Goal: Book appointment/travel/reservation

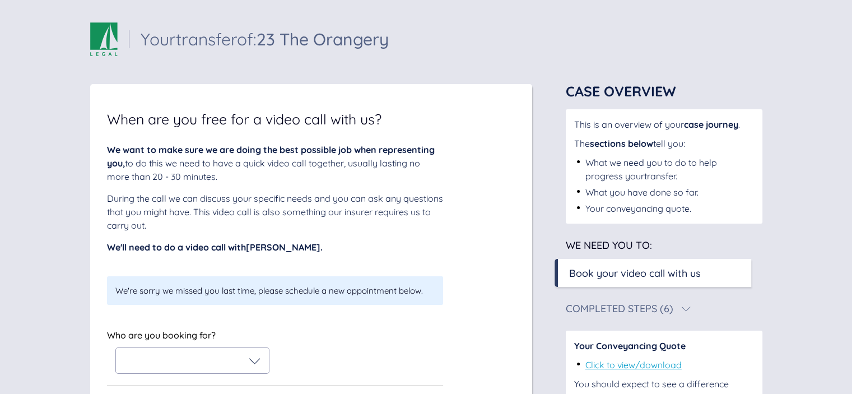
click at [300, 348] on div "Who are you booking for?" at bounding box center [275, 350] width 336 height 47
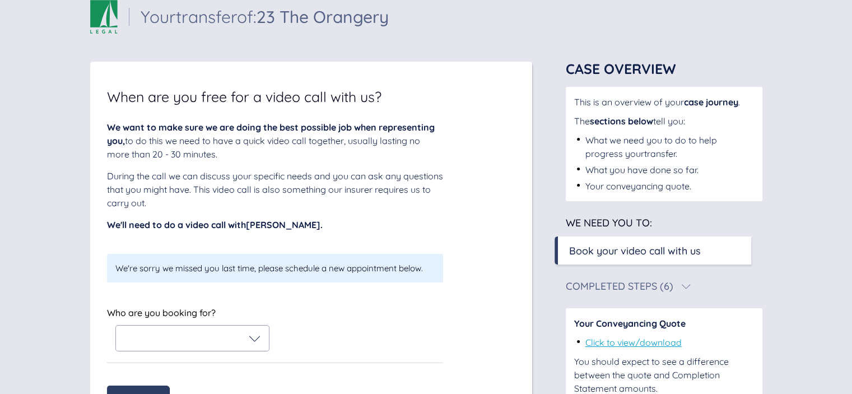
scroll to position [45, 0]
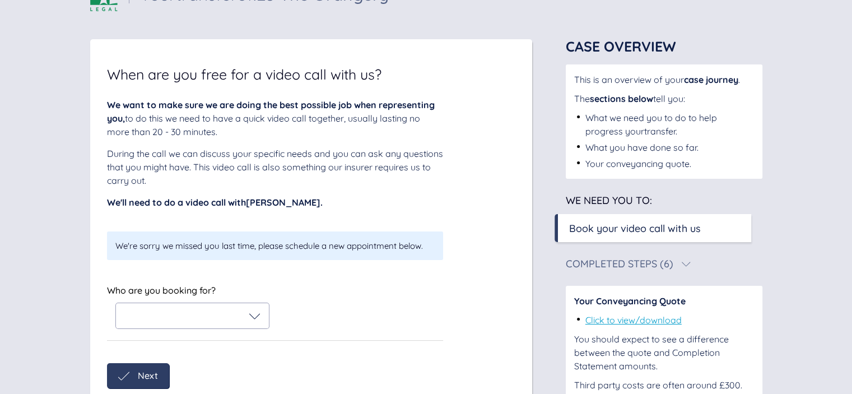
click at [247, 316] on div at bounding box center [192, 315] width 136 height 11
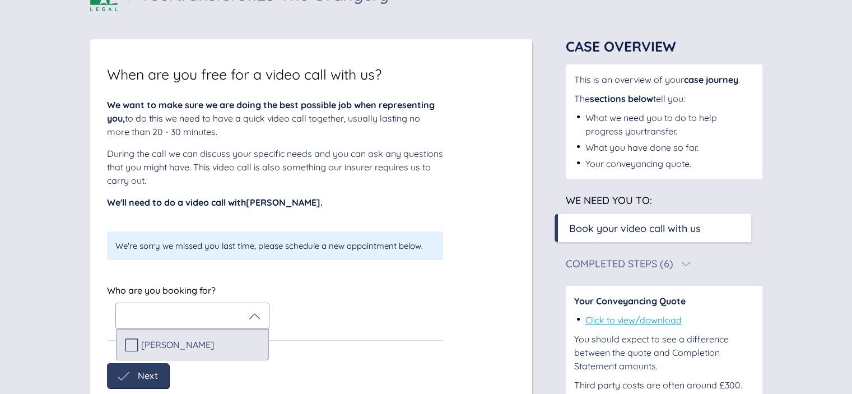
click at [127, 344] on icon at bounding box center [131, 344] width 13 height 13
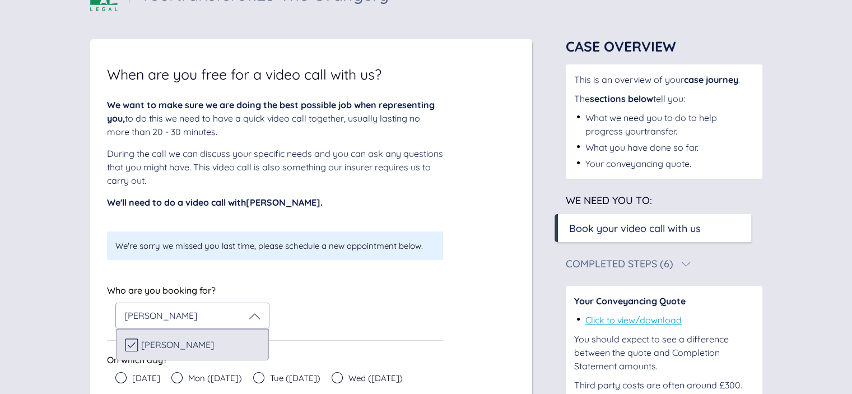
click at [485, 284] on div "We want to make sure we are doing the best possible job when representing you, …" at bounding box center [311, 291] width 409 height 386
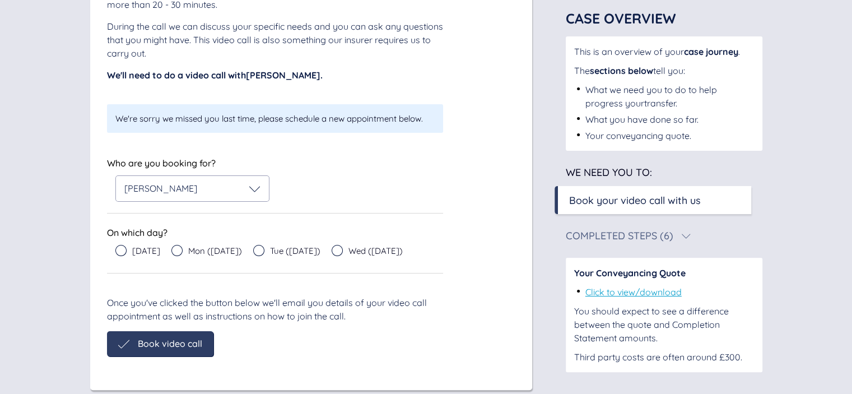
scroll to position [190, 0]
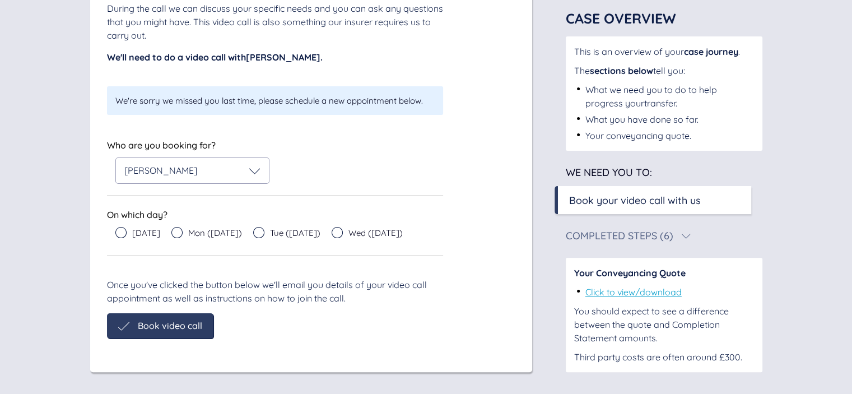
click at [253, 231] on icon at bounding box center [258, 232] width 11 height 11
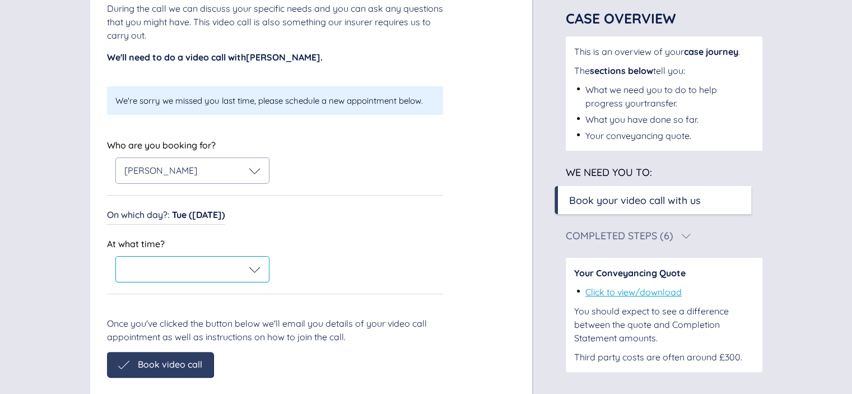
click at [261, 266] on div at bounding box center [192, 269] width 153 height 25
click at [380, 215] on div "On which day? : Tue ([DATE]) On which day? : Tue ([DATE])" at bounding box center [275, 216] width 336 height 18
click at [193, 219] on span "Tue ([DATE])" at bounding box center [198, 214] width 53 height 11
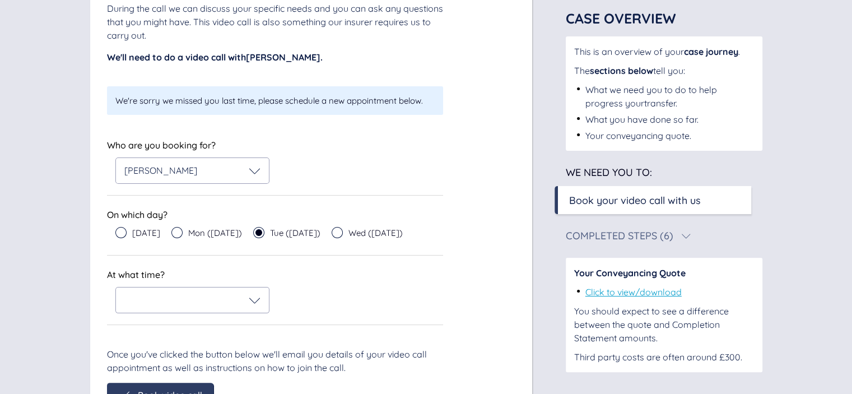
click at [173, 233] on icon at bounding box center [176, 232] width 11 height 11
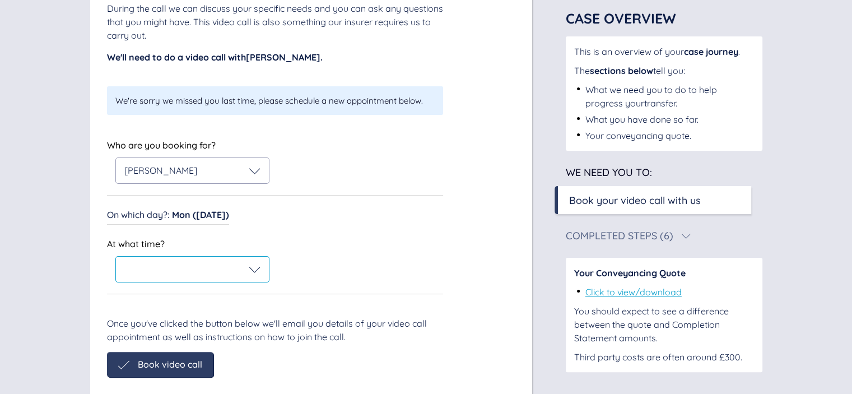
click at [251, 273] on icon at bounding box center [254, 269] width 11 height 11
click at [179, 214] on span "Mon ([DATE])" at bounding box center [200, 214] width 57 height 11
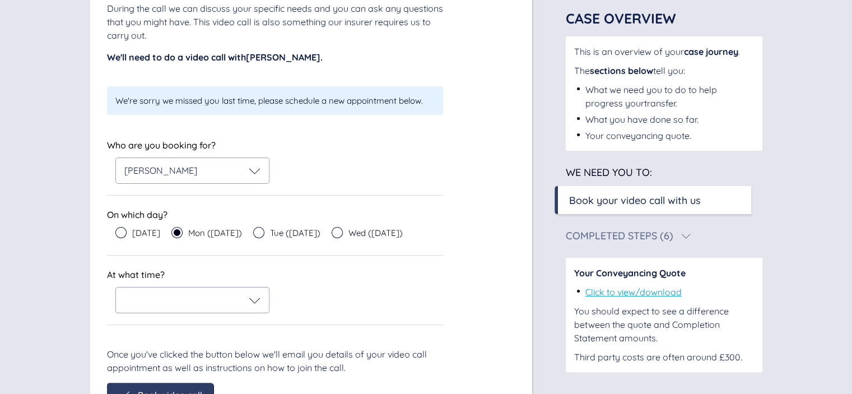
click at [119, 233] on icon at bounding box center [120, 232] width 11 height 11
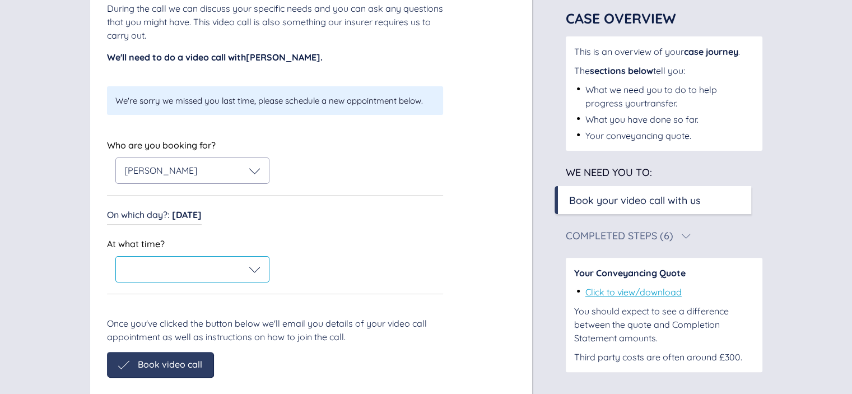
click at [252, 268] on icon at bounding box center [254, 269] width 11 height 11
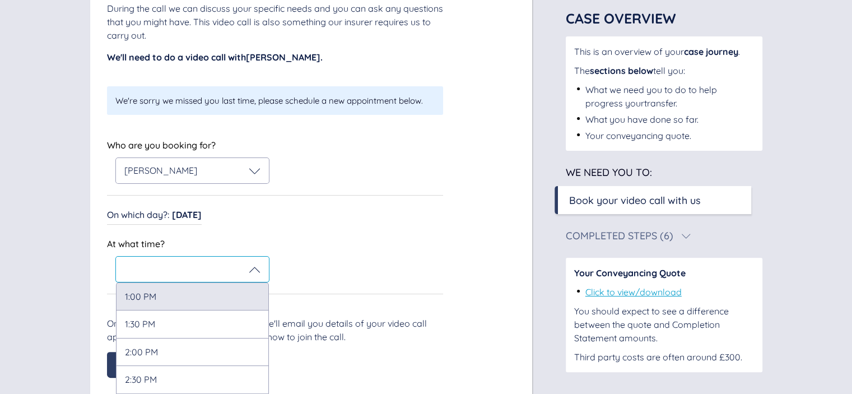
click at [207, 292] on div "1:00 PM" at bounding box center [192, 295] width 153 height 27
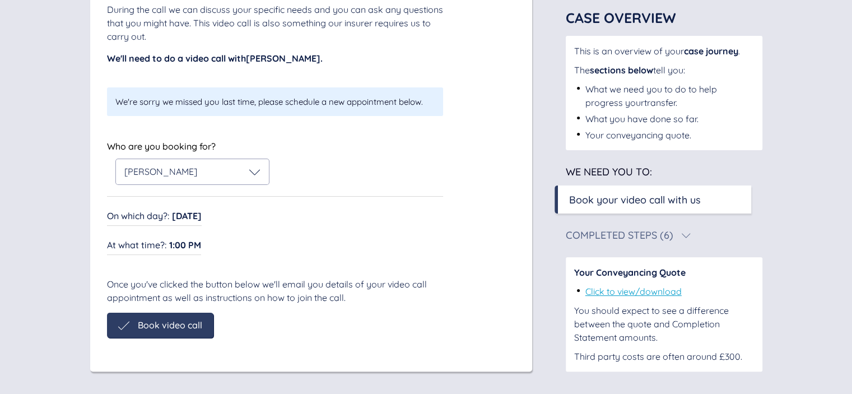
scroll to position [189, 0]
click at [155, 362] on div "When are you free for a video call with us? We want to make sure we are doing t…" at bounding box center [311, 133] width 442 height 476
click at [164, 322] on span "Book video call" at bounding box center [170, 325] width 64 height 10
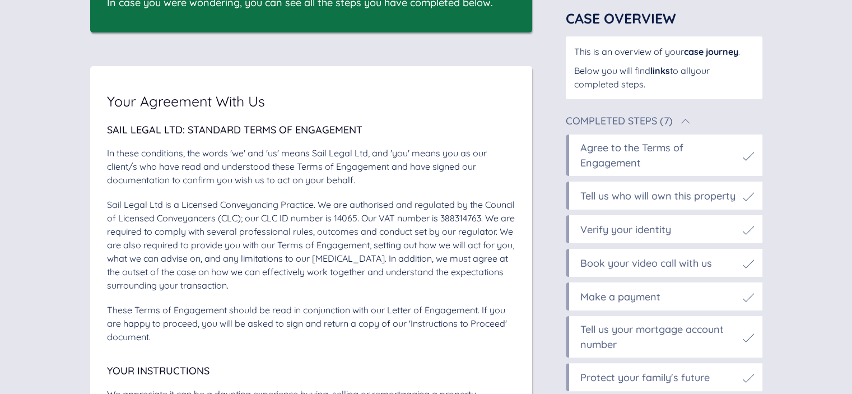
click at [225, 187] on div "Sail Legal Ltd: Standard Terms of Engagement In these conditions, the words 'we…" at bounding box center [311, 234] width 409 height 219
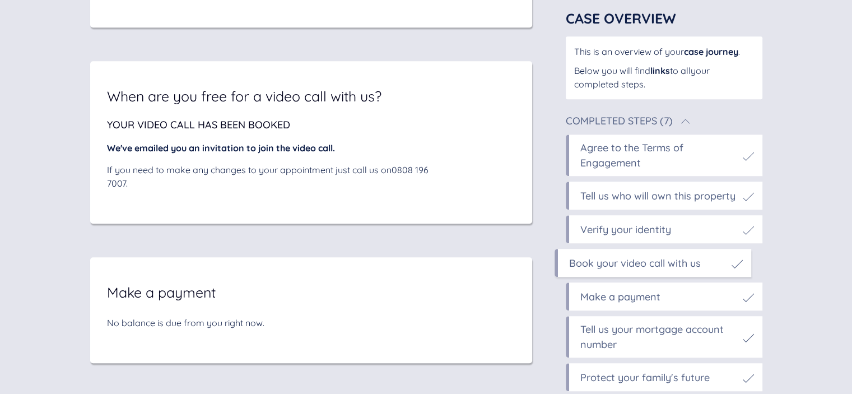
scroll to position [5187, 0]
